Goal: Task Accomplishment & Management: Manage account settings

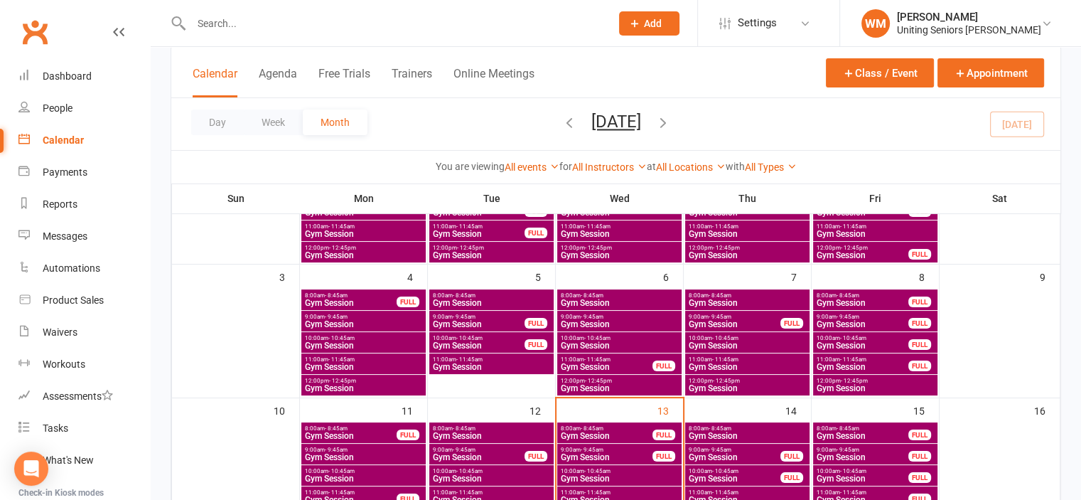
scroll to position [284, 0]
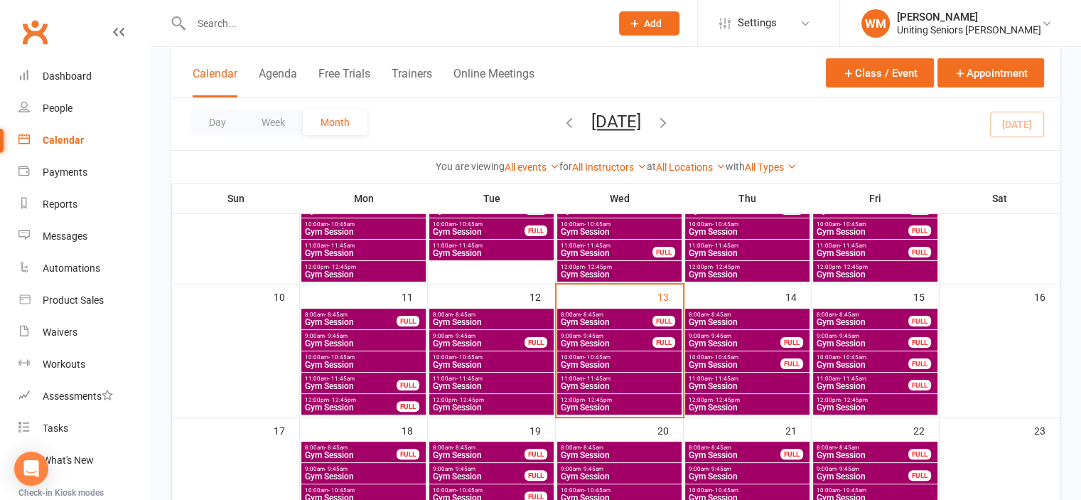
click at [574, 407] on span "Gym Session" at bounding box center [619, 407] width 119 height 9
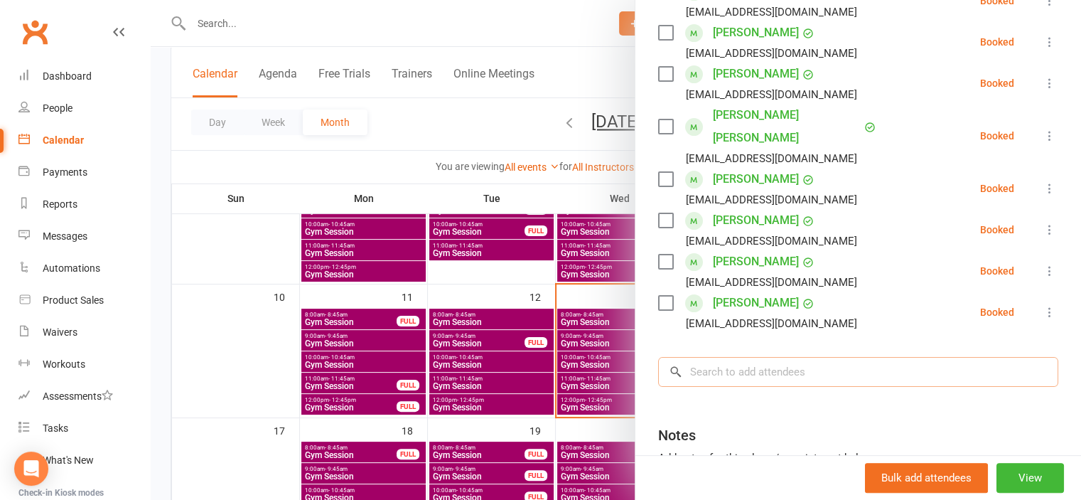
click at [734, 357] on input "search" at bounding box center [858, 372] width 400 height 30
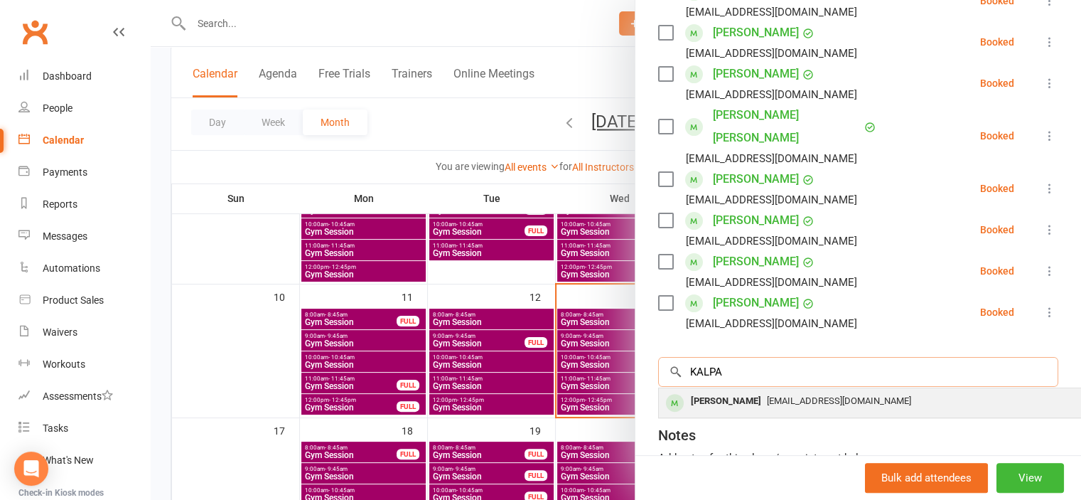
type input "KALPA"
click at [725, 391] on div "[PERSON_NAME]" at bounding box center [726, 401] width 82 height 21
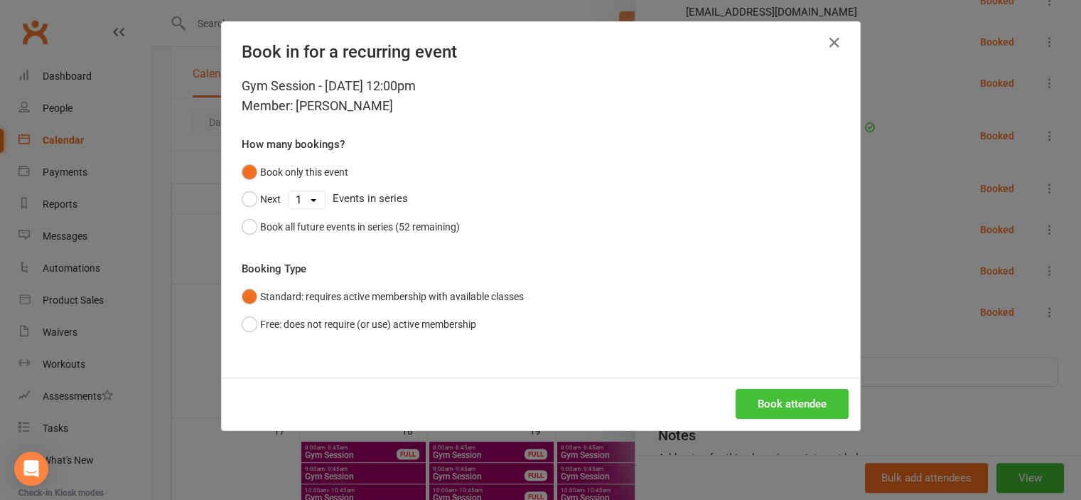
click at [774, 401] on button "Book attendee" at bounding box center [792, 404] width 113 height 30
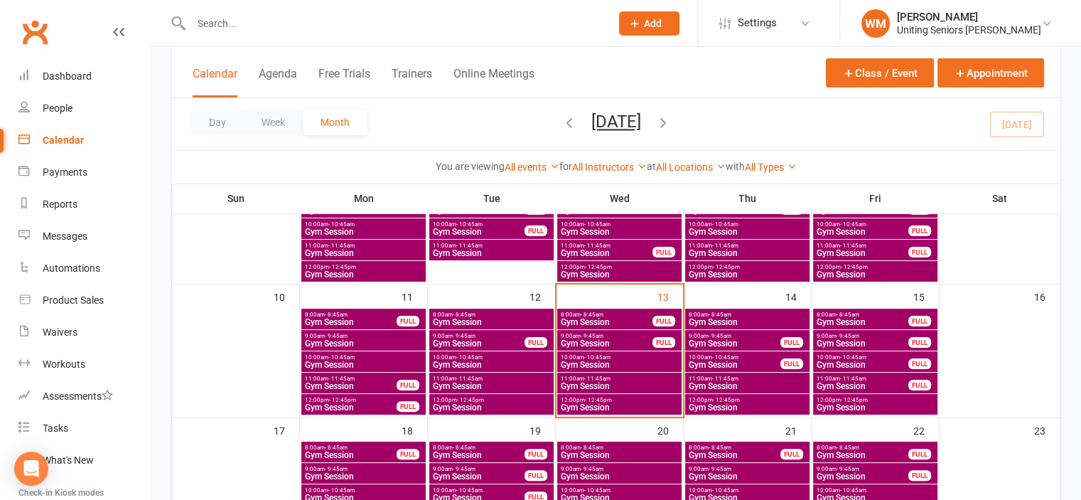
click at [328, 18] on input "text" at bounding box center [394, 24] width 414 height 20
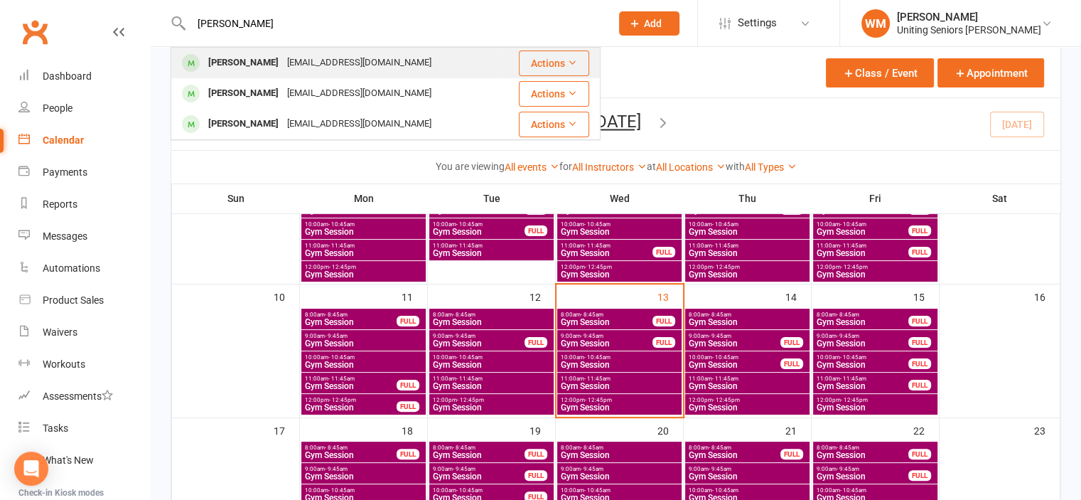
type input "[PERSON_NAME]"
click at [304, 55] on div "[EMAIL_ADDRESS][DOMAIN_NAME]" at bounding box center [359, 63] width 153 height 21
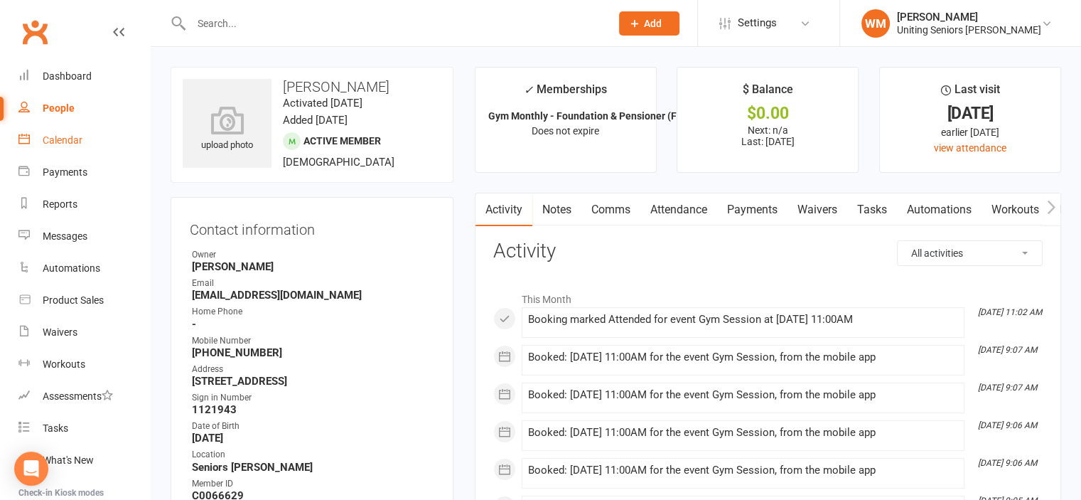
click at [33, 138] on link "Calendar" at bounding box center [84, 140] width 132 height 32
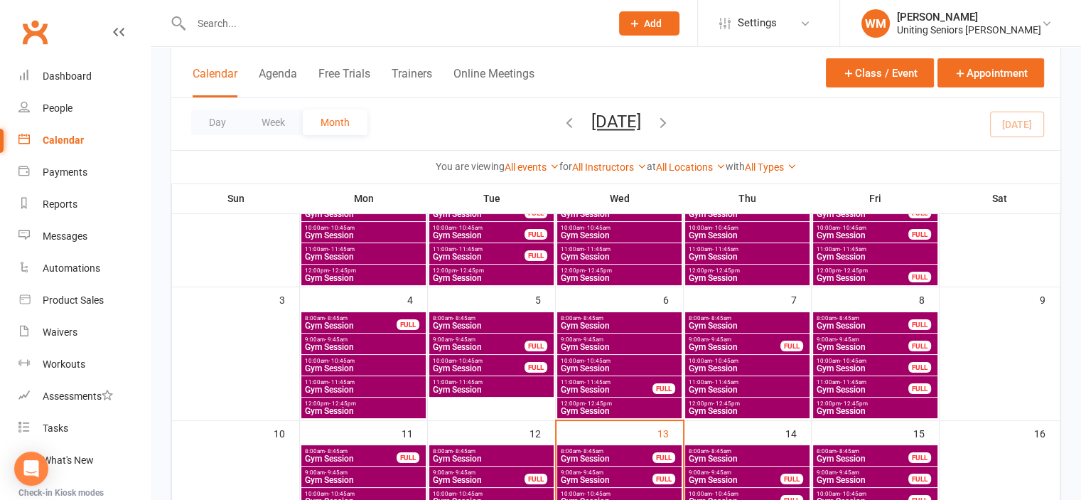
scroll to position [213, 0]
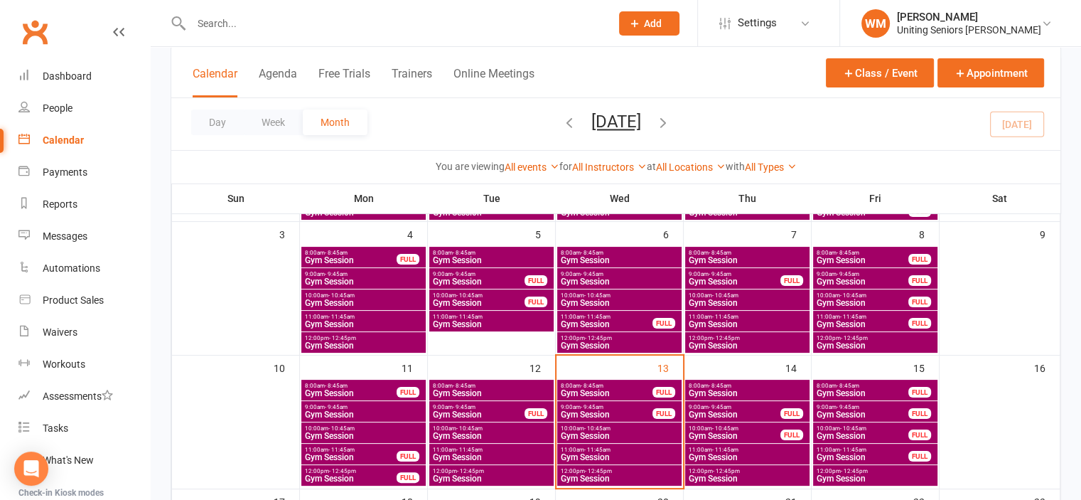
click at [588, 474] on span "Gym Session" at bounding box center [619, 478] width 119 height 9
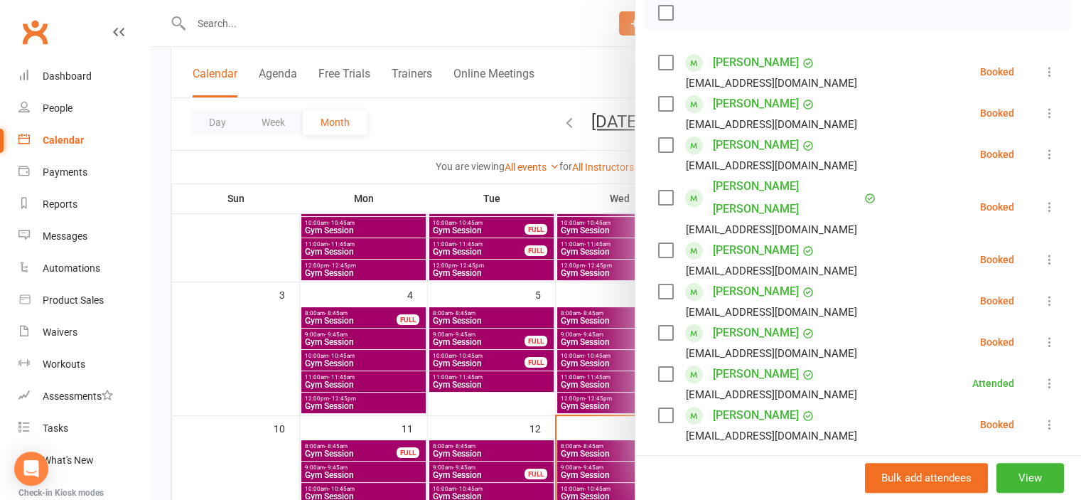
scroll to position [71, 0]
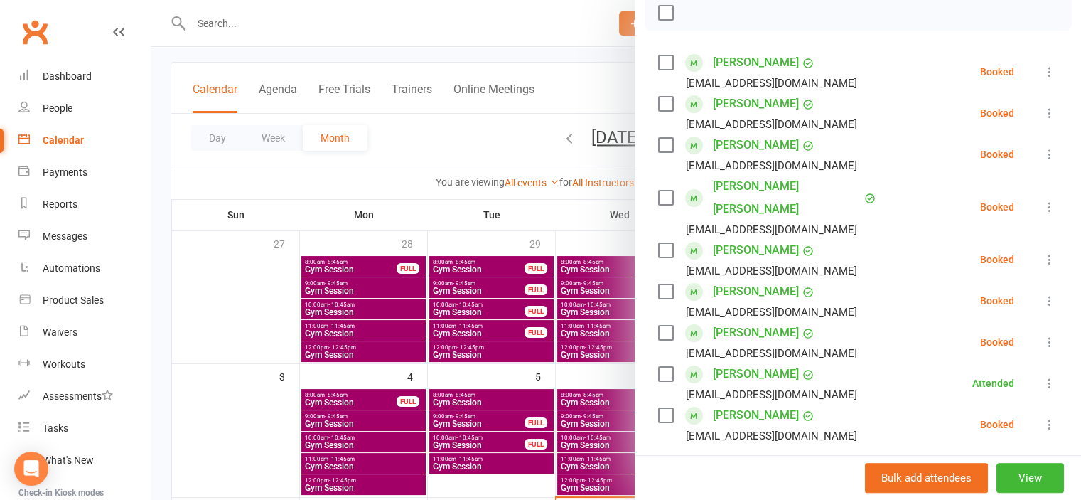
click at [307, 25] on div at bounding box center [616, 250] width 931 height 500
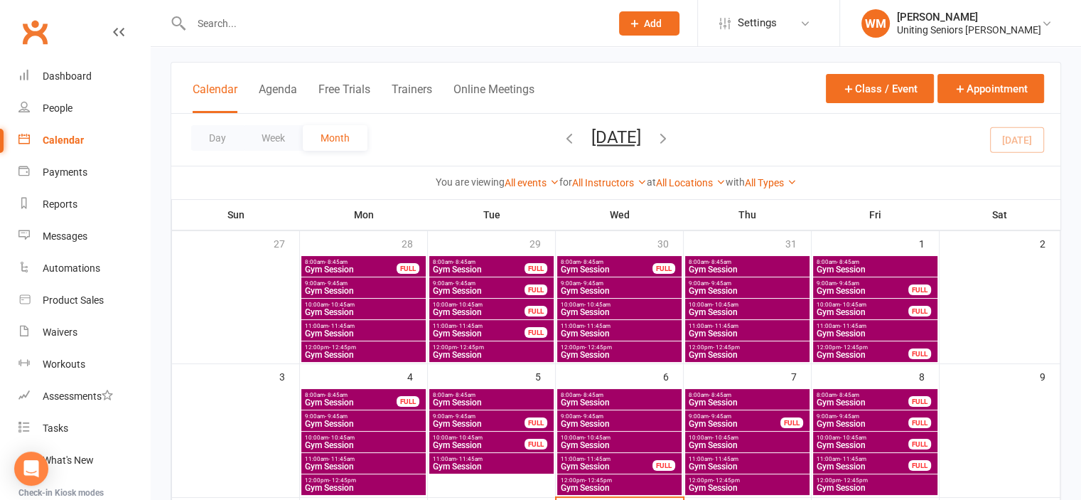
click at [273, 28] on input "text" at bounding box center [394, 24] width 414 height 20
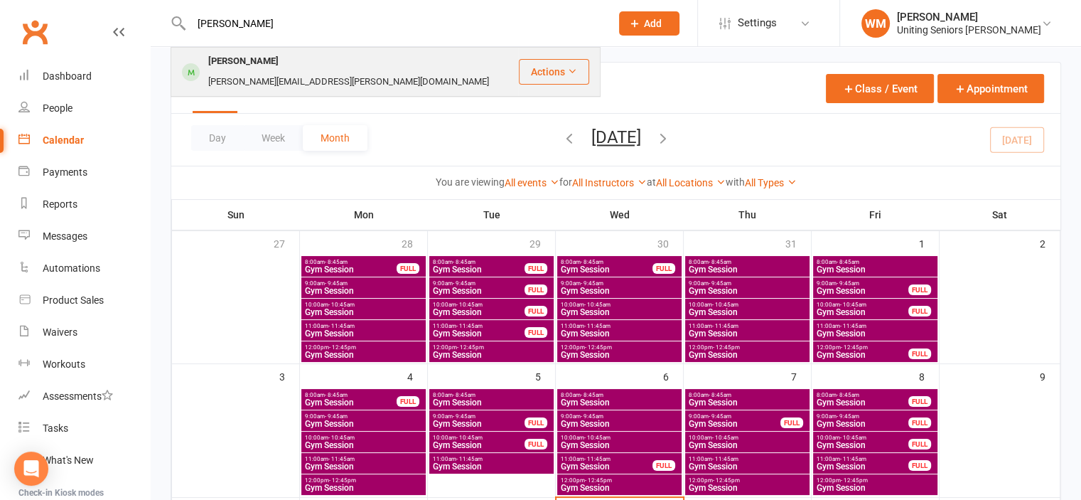
type input "[PERSON_NAME]"
click at [268, 65] on div "[PERSON_NAME]" at bounding box center [243, 61] width 79 height 21
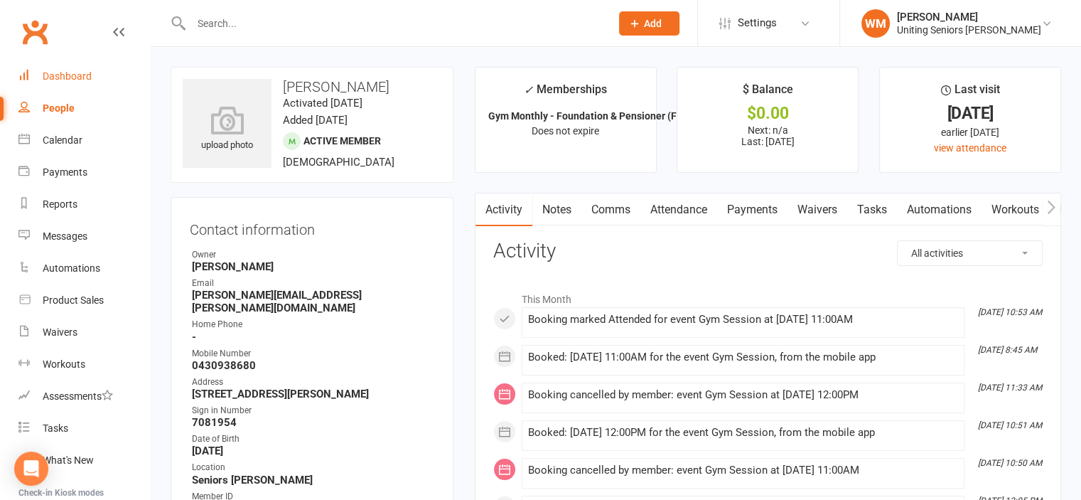
click at [77, 75] on div "Dashboard" at bounding box center [67, 75] width 49 height 11
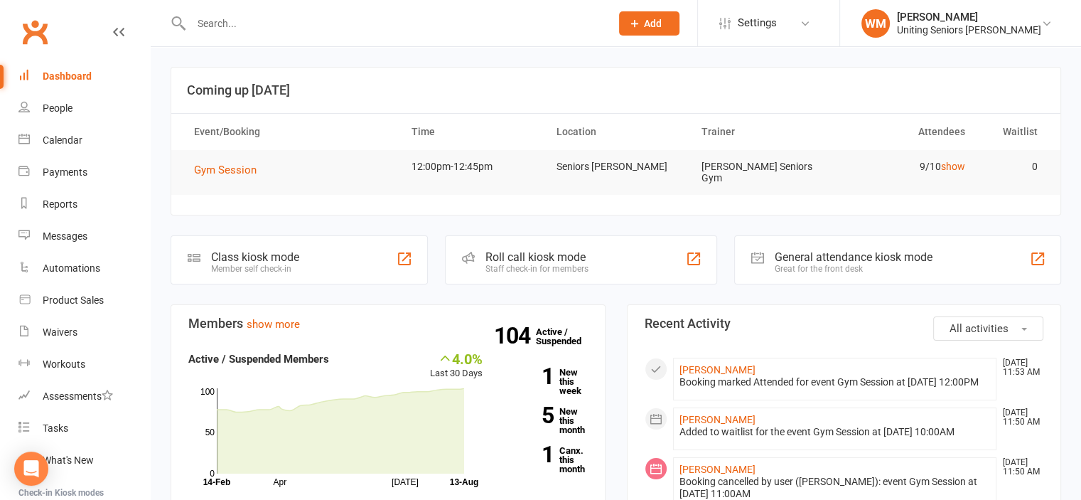
click at [987, 327] on span "All activities" at bounding box center [979, 328] width 59 height 13
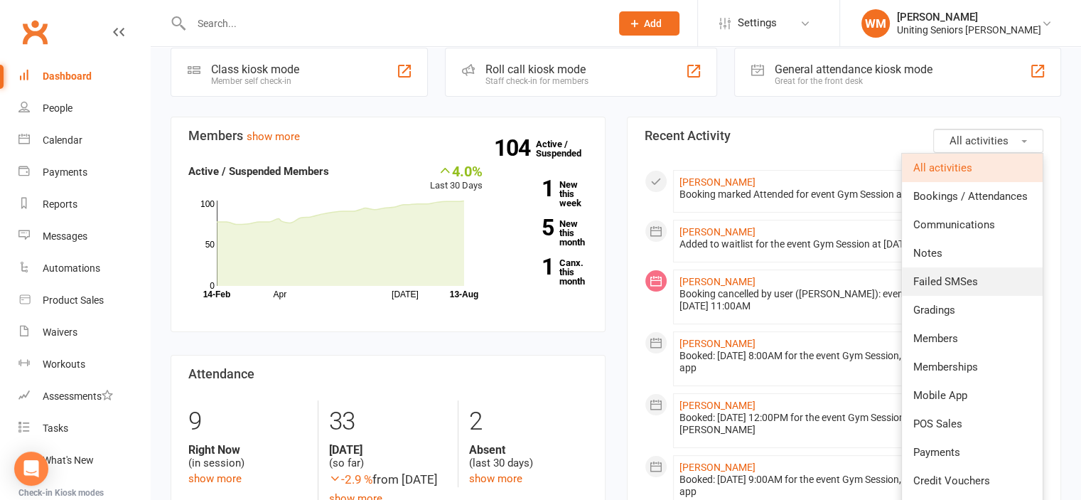
scroll to position [213, 0]
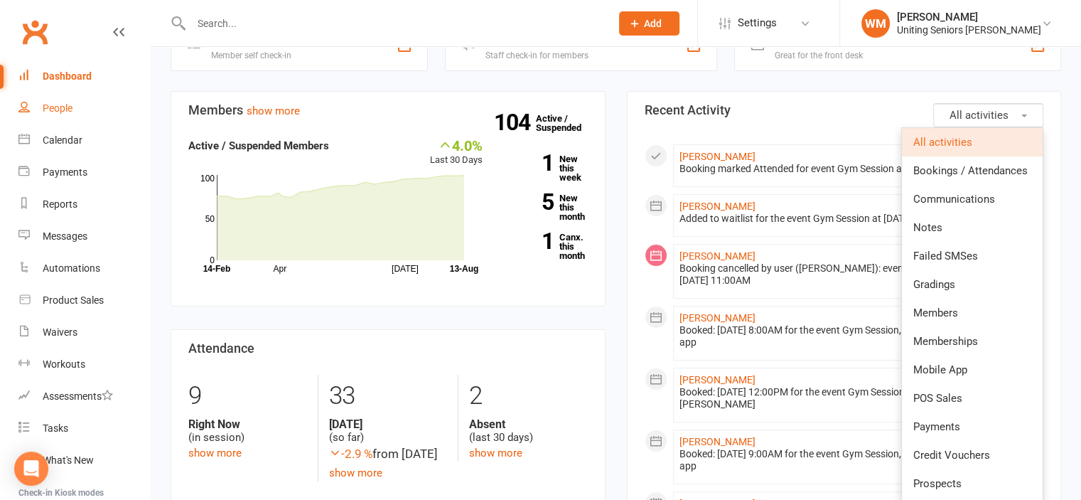
click at [58, 99] on link "People" at bounding box center [84, 108] width 132 height 32
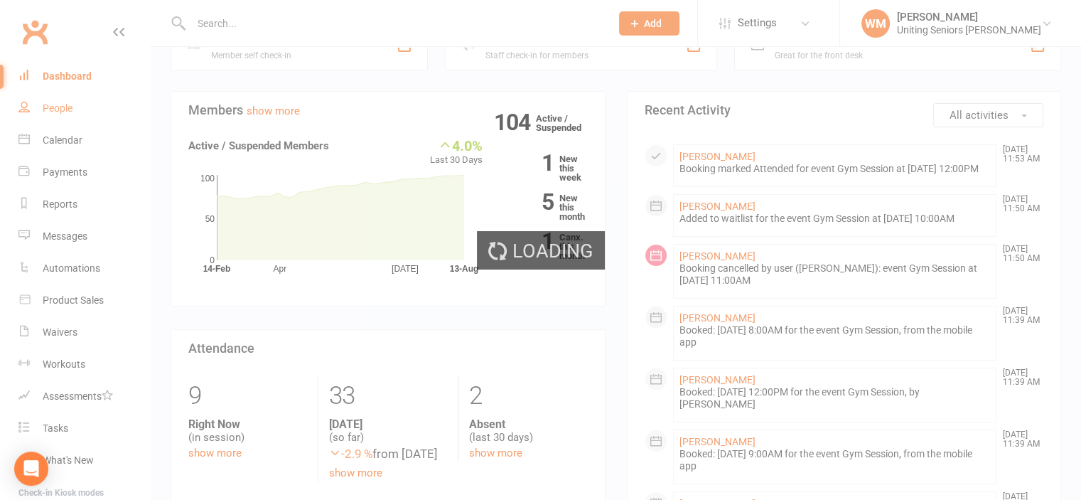
select select "100"
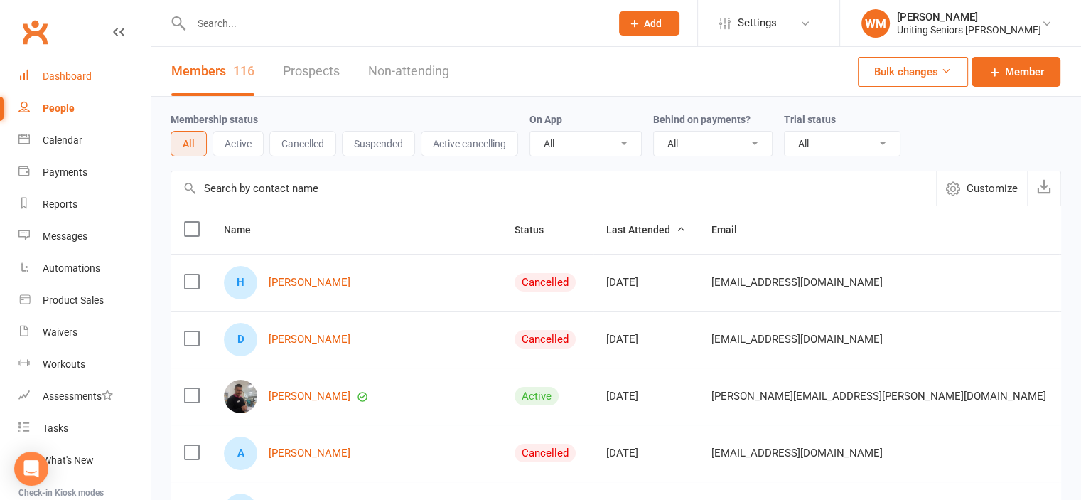
click at [69, 76] on div "Dashboard" at bounding box center [67, 75] width 49 height 11
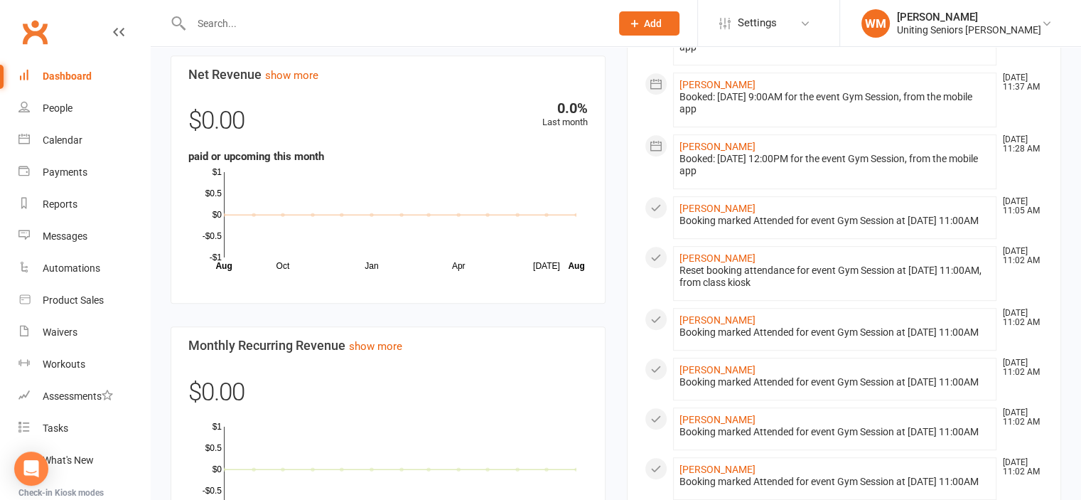
scroll to position [692, 0]
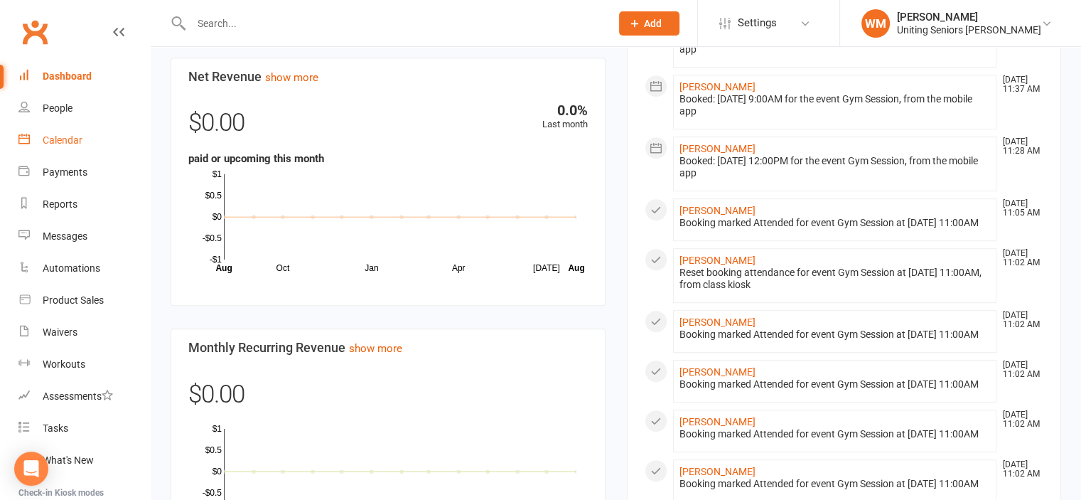
click at [68, 132] on link "Calendar" at bounding box center [84, 140] width 132 height 32
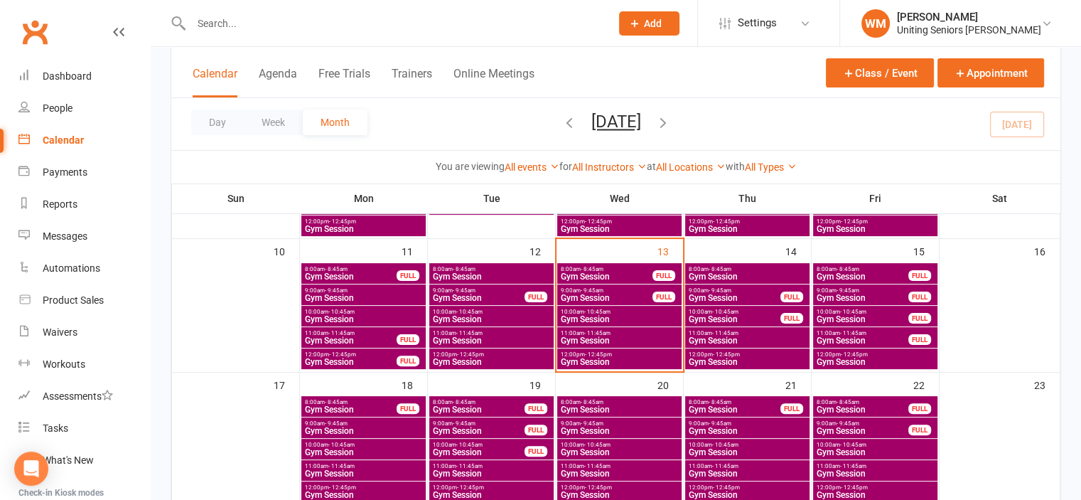
scroll to position [355, 0]
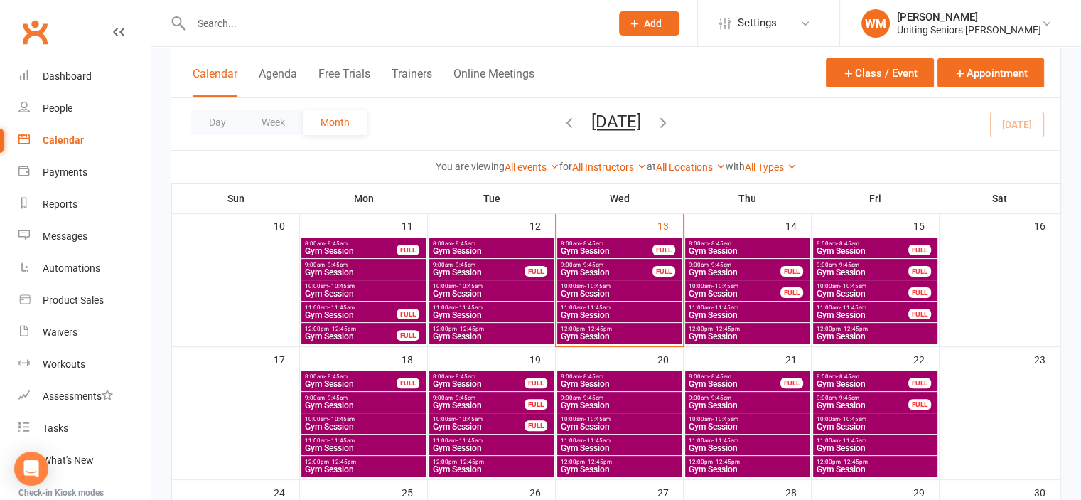
click at [597, 445] on span "Gym Session" at bounding box center [619, 448] width 119 height 9
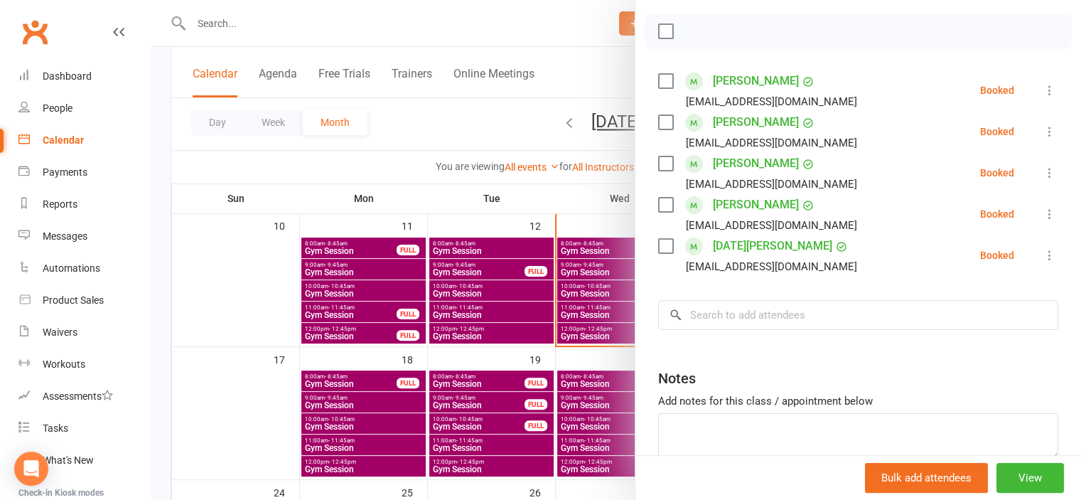
scroll to position [213, 0]
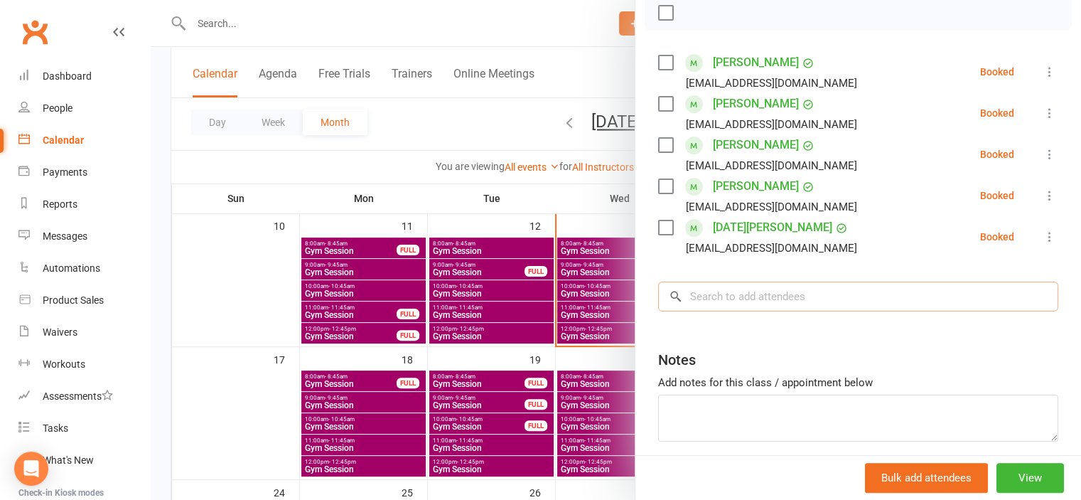
drag, startPoint x: 771, startPoint y: 286, endPoint x: 774, endPoint y: 255, distance: 30.7
click at [774, 269] on div "Class kiosk mode Roll call 11:00 AM - 11:45 AM, [DATE] with [PERSON_NAME] Senio…" at bounding box center [859, 179] width 446 height 665
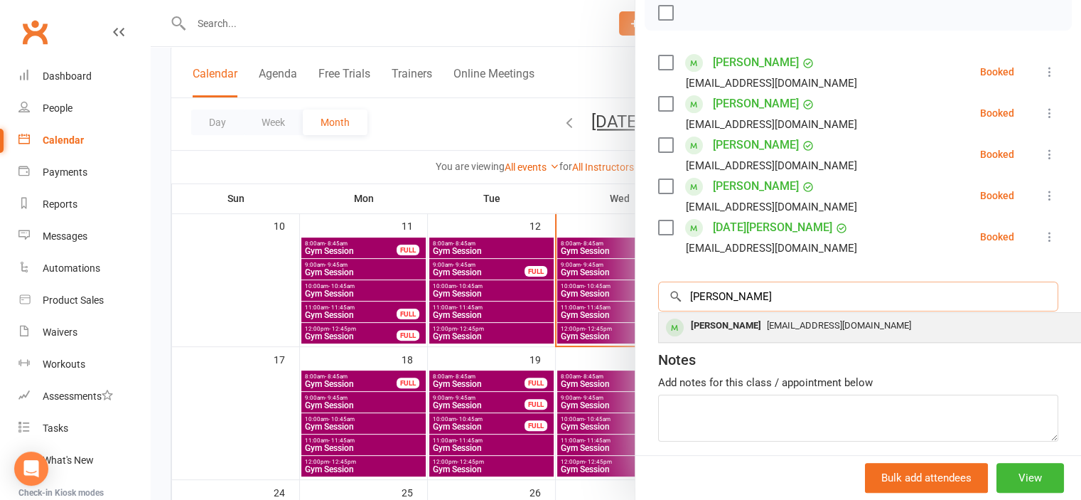
type input "[PERSON_NAME]"
click at [769, 327] on span "[EMAIL_ADDRESS][DOMAIN_NAME]" at bounding box center [839, 325] width 144 height 11
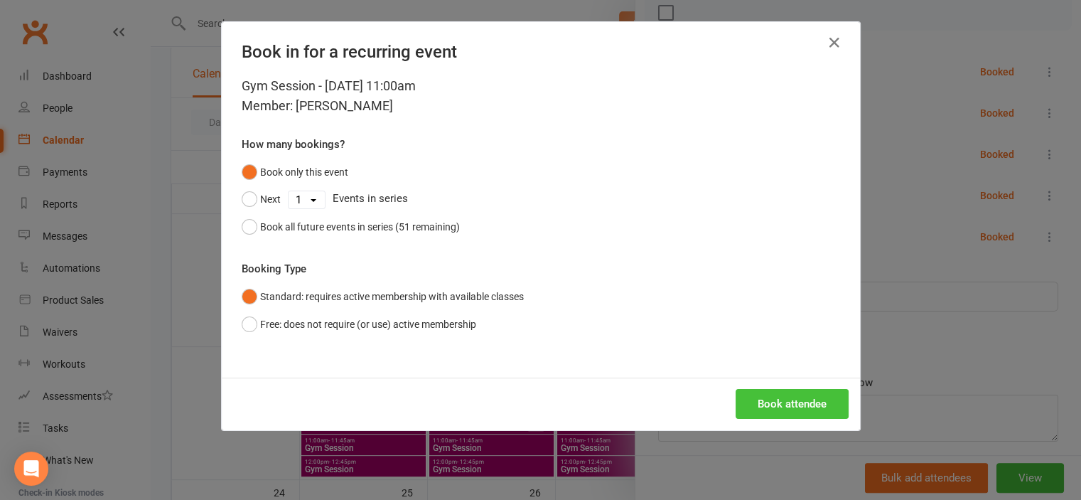
click at [779, 397] on button "Book attendee" at bounding box center [792, 404] width 113 height 30
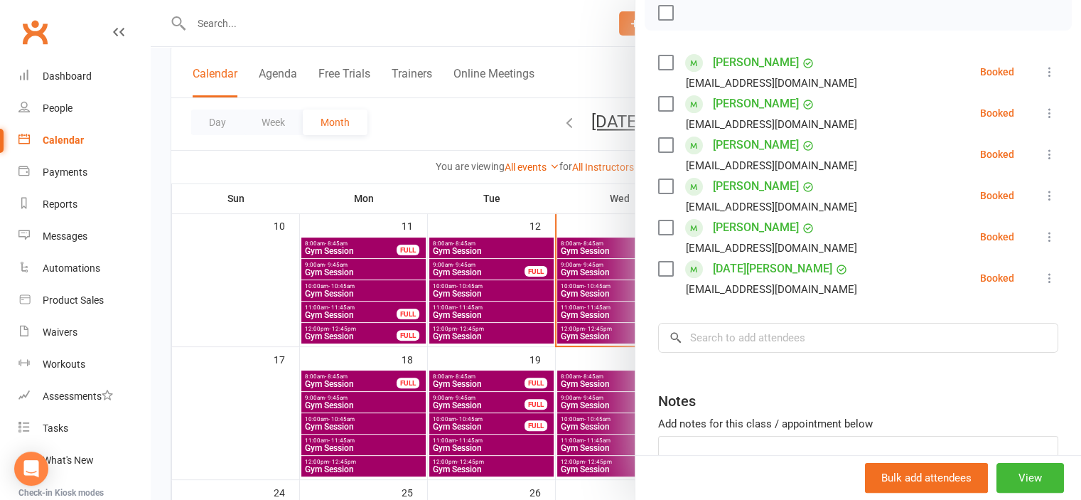
click at [276, 316] on div at bounding box center [616, 250] width 931 height 500
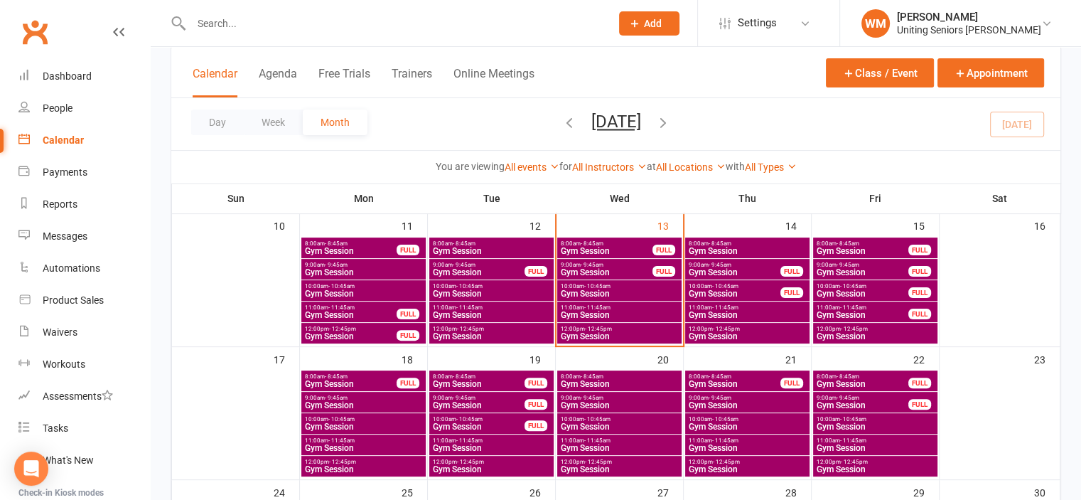
click at [643, 306] on span "11:00am - 11:45am" at bounding box center [619, 307] width 119 height 6
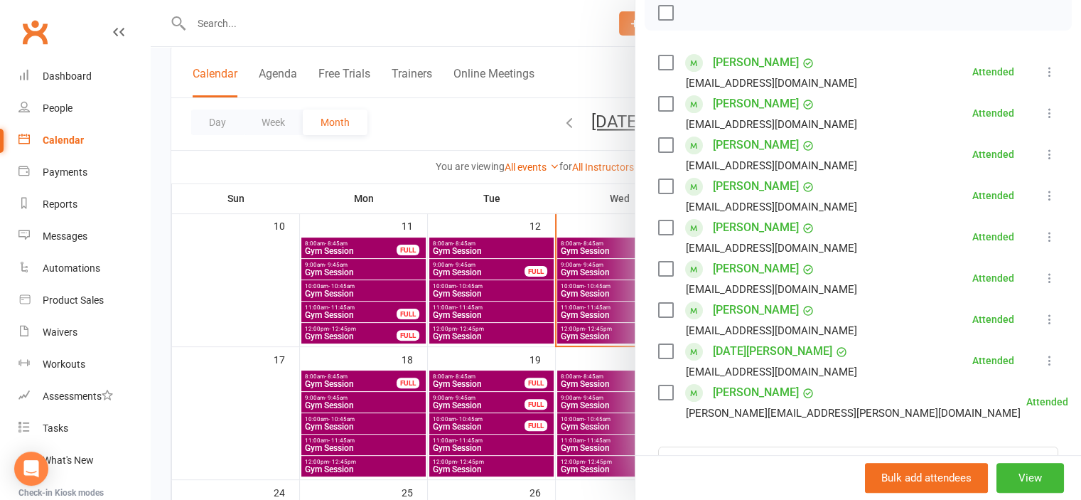
click at [597, 448] on div at bounding box center [616, 250] width 931 height 500
